Goal: Task Accomplishment & Management: Manage account settings

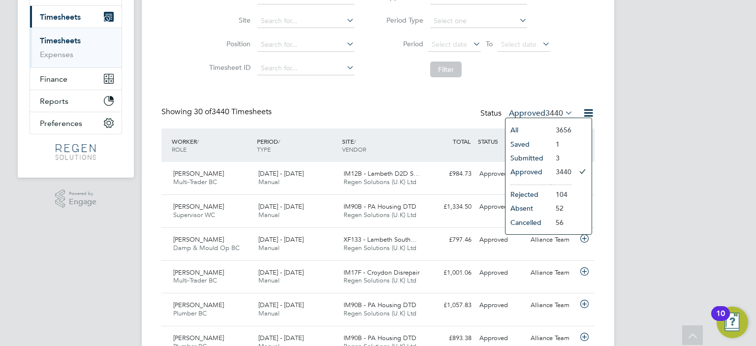
click at [535, 174] on li "Approved" at bounding box center [528, 172] width 45 height 14
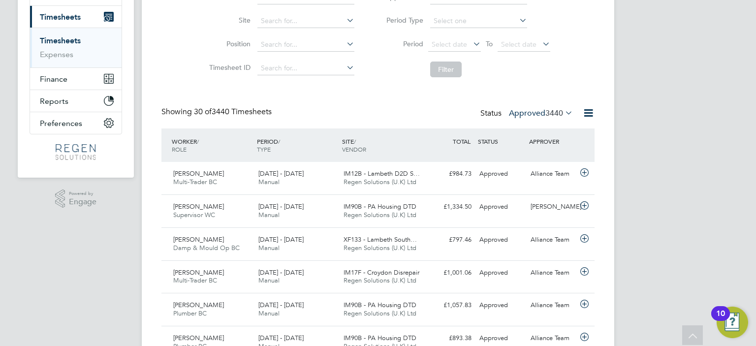
click at [543, 114] on label "Approved 3440" at bounding box center [541, 113] width 64 height 10
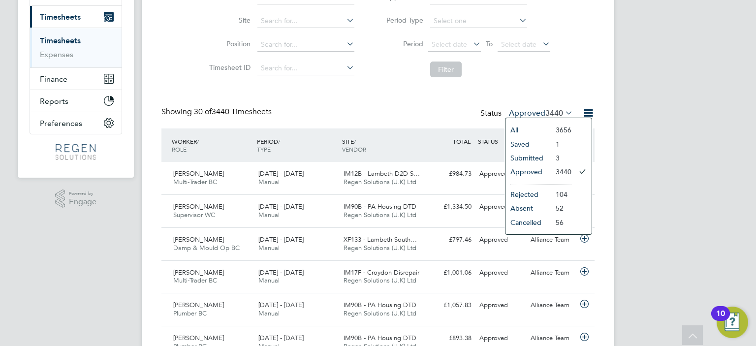
click at [532, 168] on li "Approved" at bounding box center [528, 172] width 45 height 14
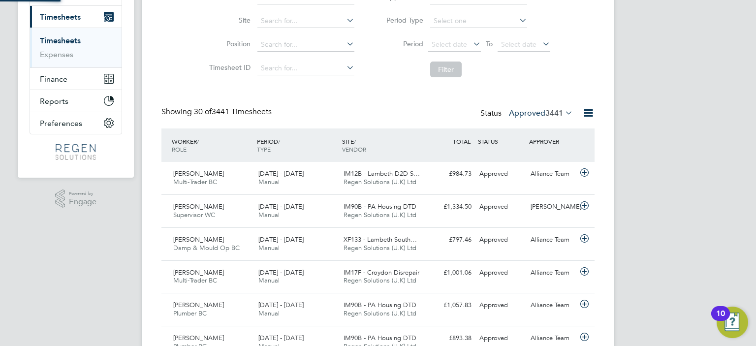
scroll to position [4, 5]
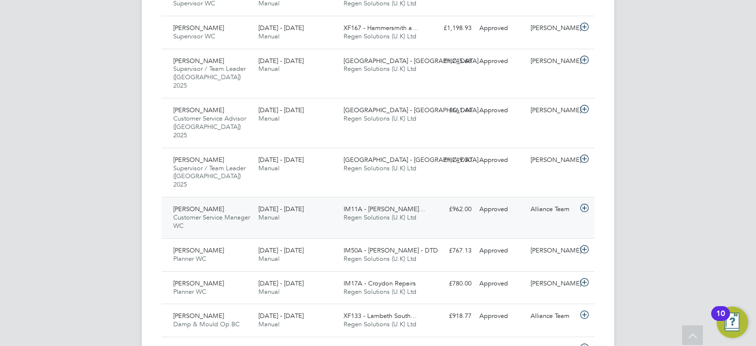
click at [392, 213] on span "Regen Solutions (U.K) Ltd" at bounding box center [380, 217] width 73 height 8
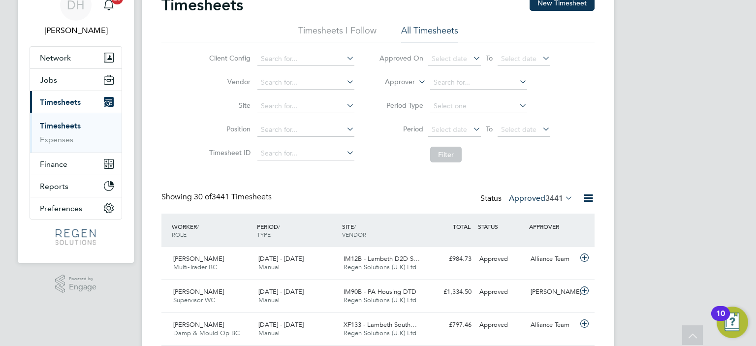
scroll to position [0, 0]
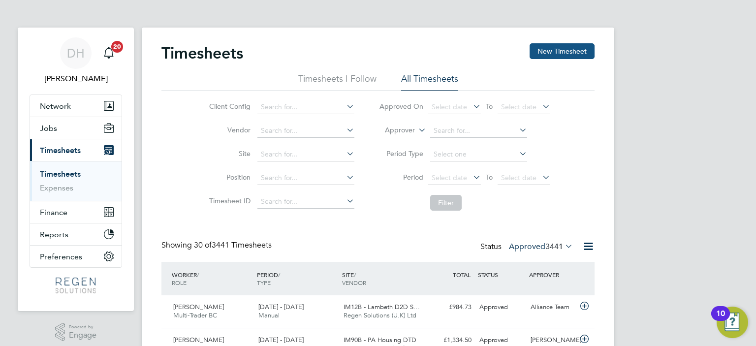
click at [573, 47] on button "New Timesheet" at bounding box center [562, 51] width 65 height 16
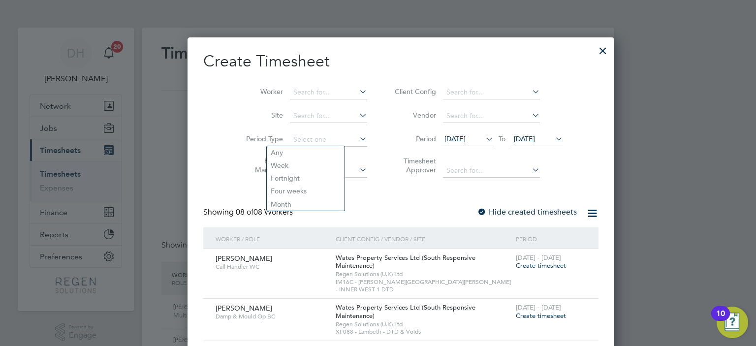
drag, startPoint x: 573, startPoint y: 47, endPoint x: 131, endPoint y: 110, distance: 445.6
click at [594, 49] on div at bounding box center [603, 48] width 18 height 18
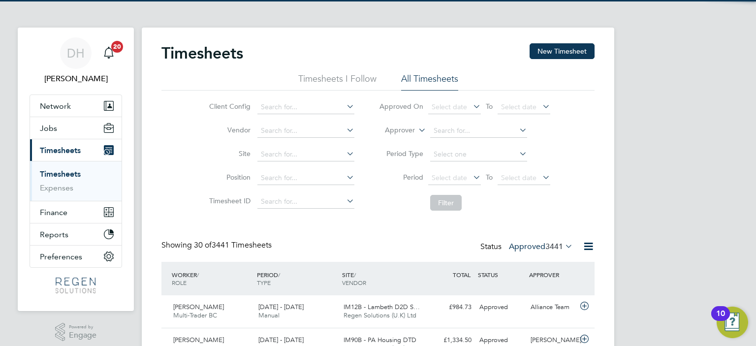
scroll to position [25, 86]
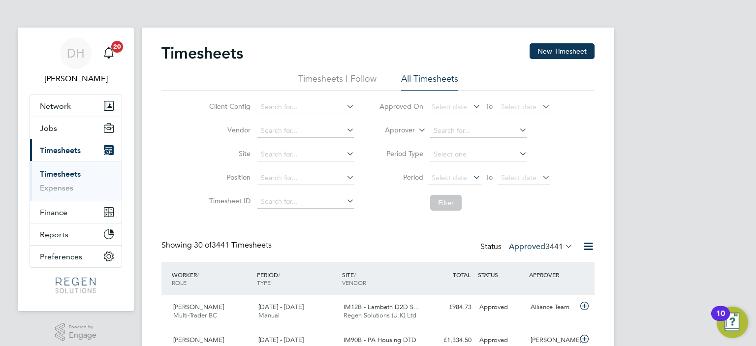
click at [543, 244] on label "Approved 3441" at bounding box center [541, 247] width 64 height 10
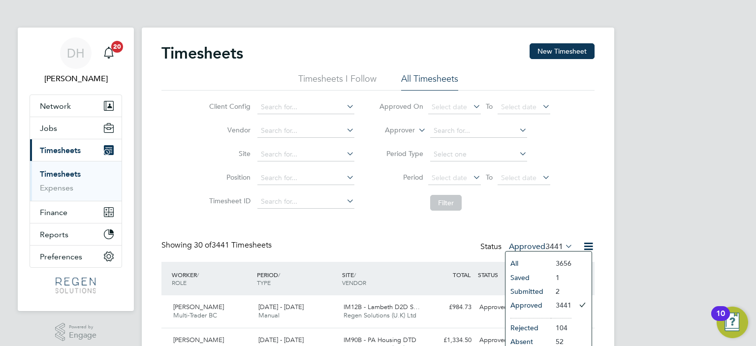
click at [533, 289] on li "Submitted" at bounding box center [528, 292] width 45 height 14
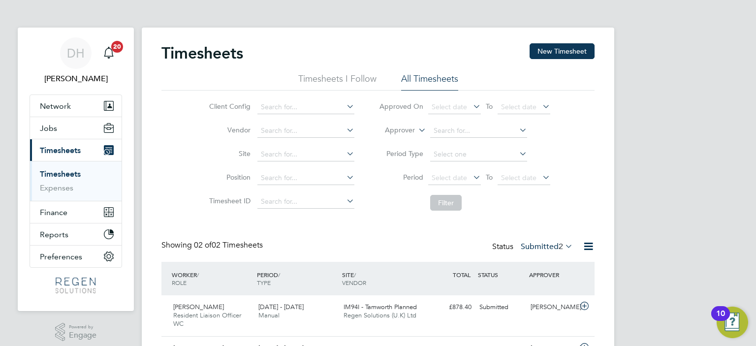
click at [406, 127] on label "Approver" at bounding box center [393, 131] width 44 height 10
click at [390, 143] on li "Worker" at bounding box center [391, 141] width 48 height 13
click at [448, 129] on input at bounding box center [478, 131] width 97 height 14
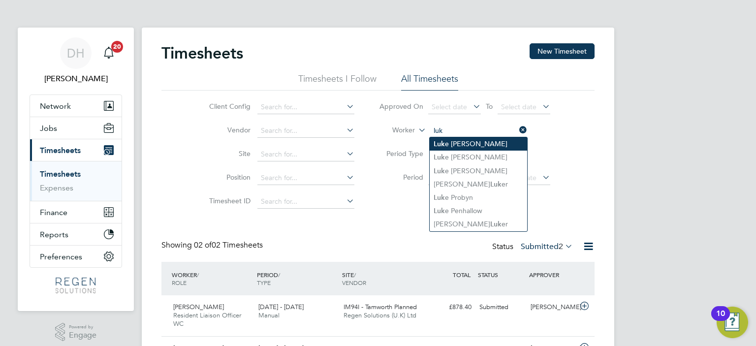
click at [460, 141] on li "Luk e [PERSON_NAME]" at bounding box center [478, 143] width 97 height 13
type input "[PERSON_NAME]"
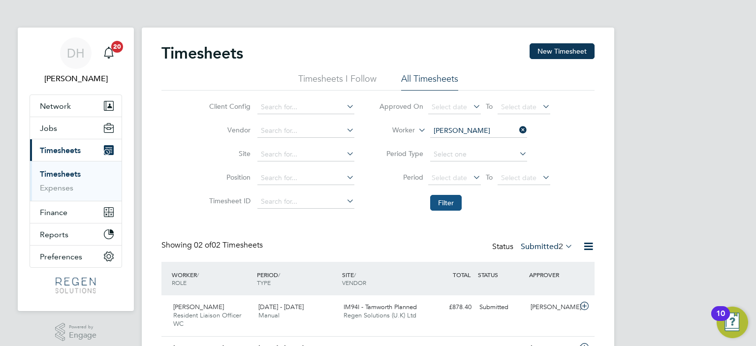
click at [440, 203] on button "Filter" at bounding box center [446, 203] width 32 height 16
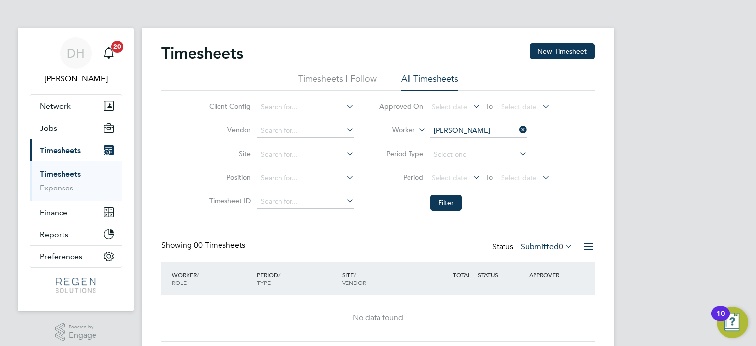
click at [547, 242] on label "Submitted 0" at bounding box center [547, 247] width 52 height 10
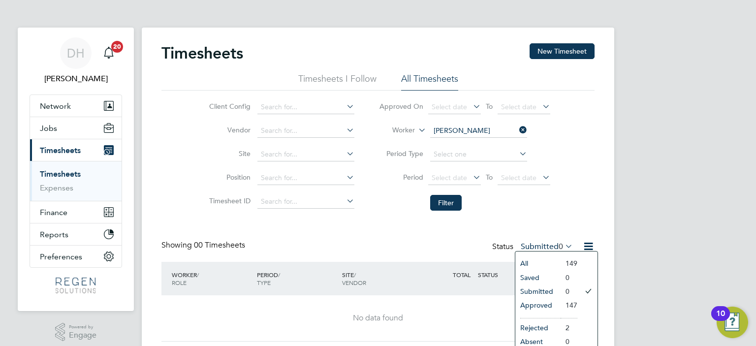
click at [546, 303] on li "Approved" at bounding box center [538, 305] width 45 height 14
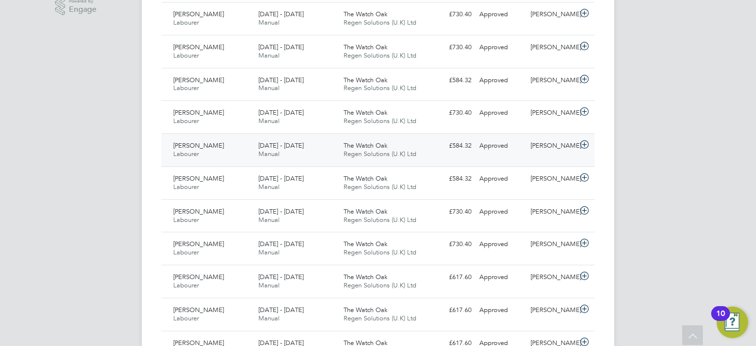
click at [411, 151] on span "Regen Solutions (U.K) Ltd" at bounding box center [380, 154] width 73 height 8
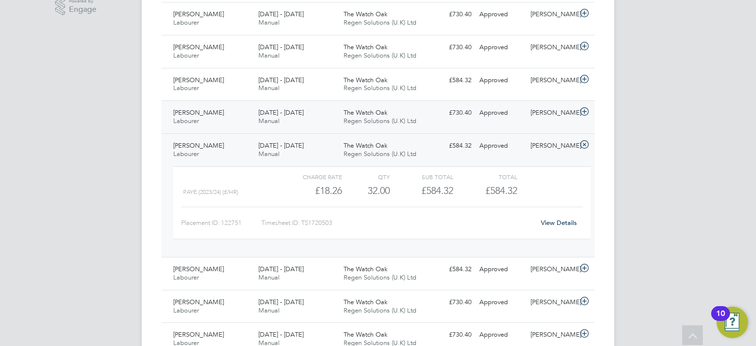
click at [320, 116] on div "[DATE] - [DATE] Manual" at bounding box center [297, 117] width 85 height 25
